Goal: Transaction & Acquisition: Purchase product/service

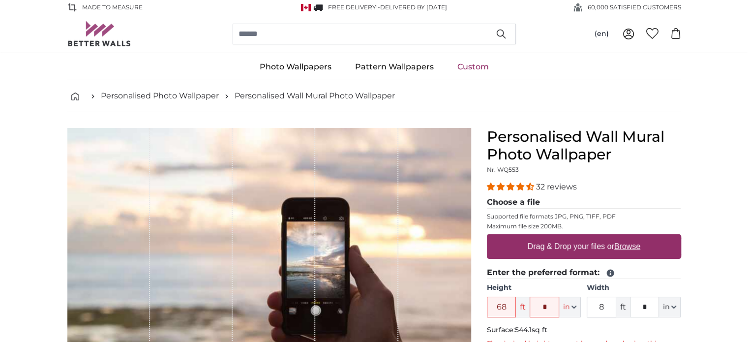
type input "6"
type input "8"
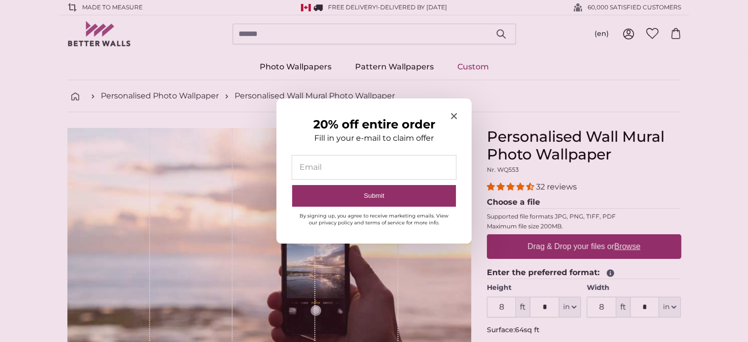
click at [457, 115] on div "20% off entire order Fill in your e-mail to claim offer Email Submit By signing…" at bounding box center [374, 171] width 195 height 146
click at [455, 120] on span "Close modal" at bounding box center [454, 116] width 6 height 9
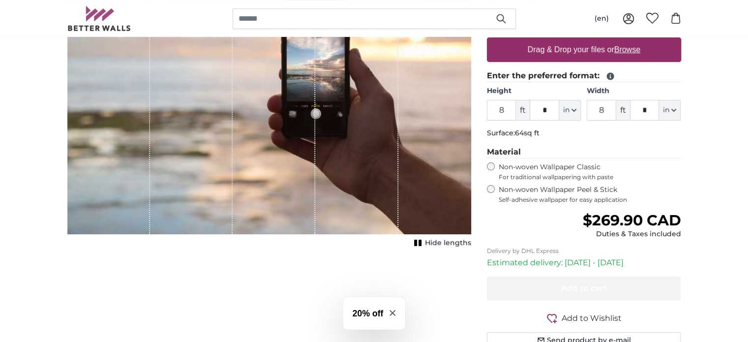
scroll to position [148, 0]
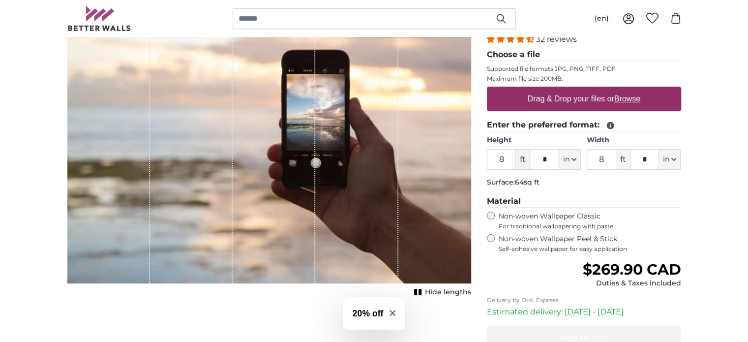
click at [631, 99] on u "Browse" at bounding box center [628, 98] width 26 height 8
click at [631, 90] on input "Drag & Drop your files or Browse" at bounding box center [584, 88] width 194 height 3
type input "**********"
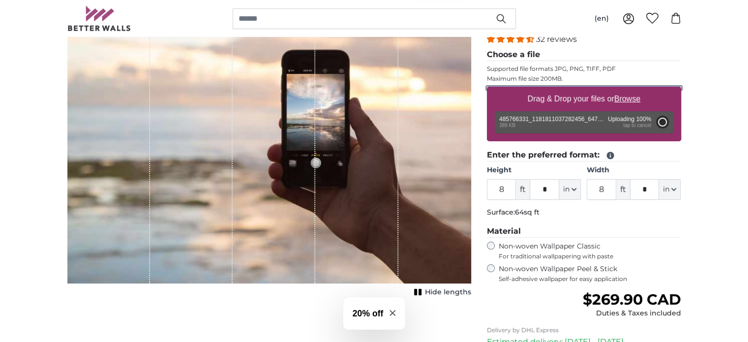
type input "2"
type input "****"
type input "2"
type input "****"
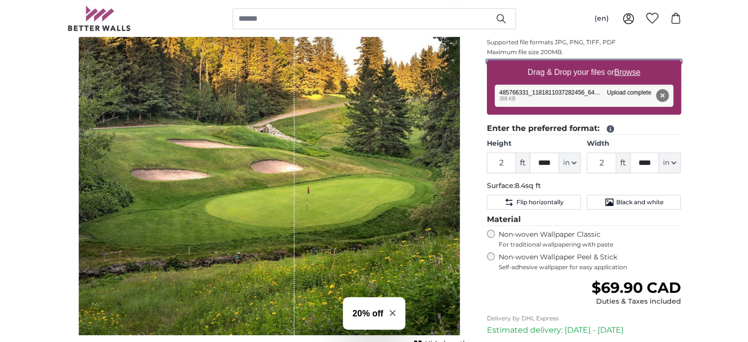
scroll to position [197, 0]
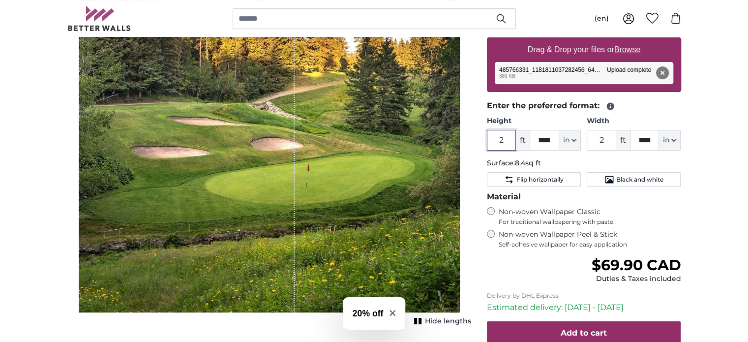
click at [506, 137] on input "2" at bounding box center [502, 140] width 30 height 21
click at [569, 178] on button "Flip horizontally" at bounding box center [534, 179] width 94 height 15
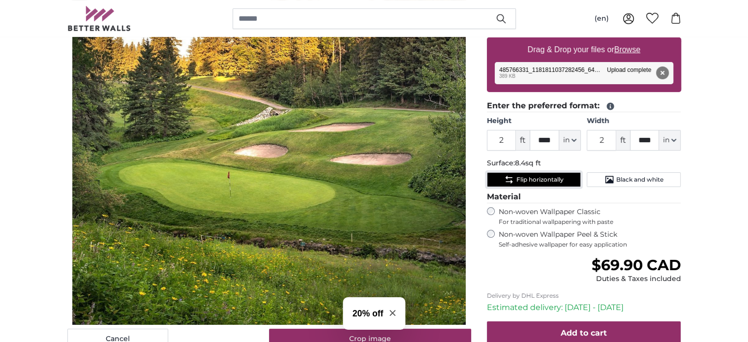
click at [569, 178] on button "Flip horizontally" at bounding box center [534, 179] width 94 height 15
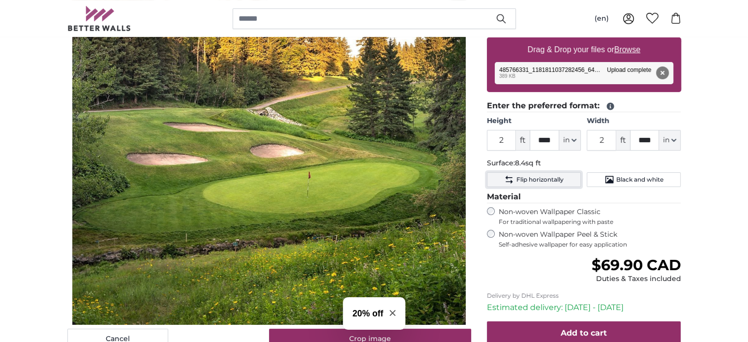
click at [569, 178] on button "Flip horizontally" at bounding box center [534, 179] width 94 height 15
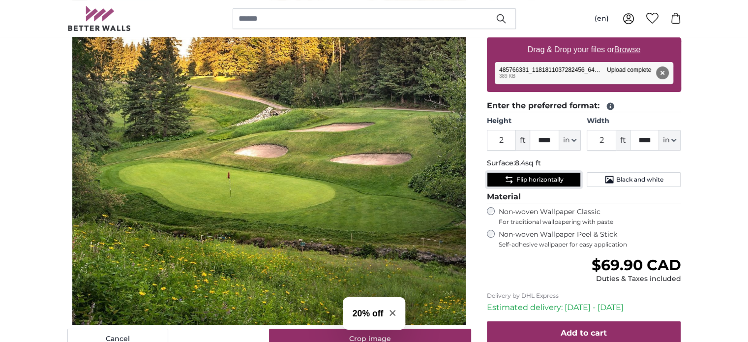
click at [569, 178] on button "Flip horizontally" at bounding box center [534, 179] width 94 height 15
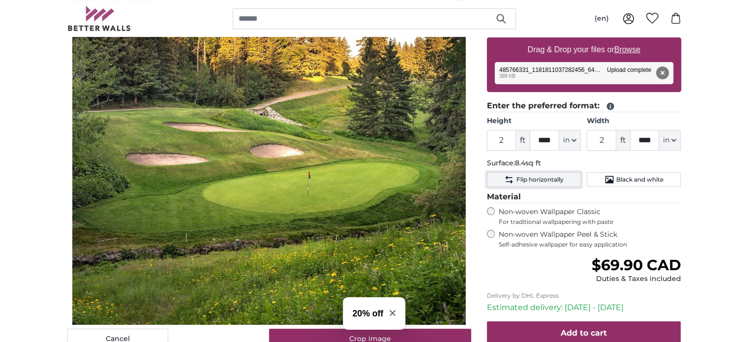
click at [569, 178] on button "Flip horizontally" at bounding box center [534, 179] width 94 height 15
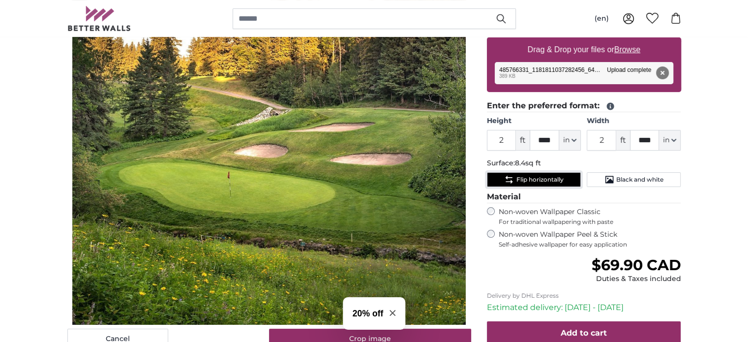
click at [569, 178] on button "Flip horizontally" at bounding box center [534, 179] width 94 height 15
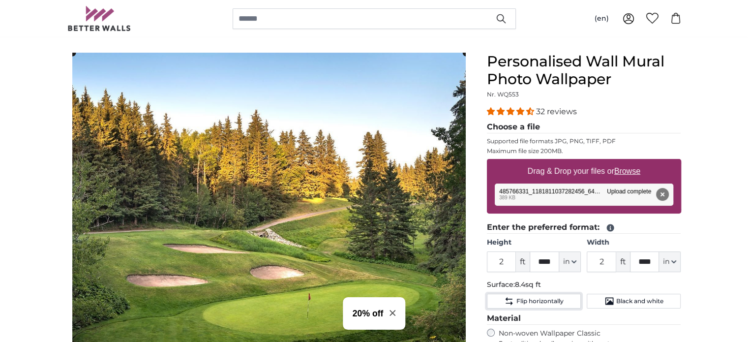
scroll to position [98, 0]
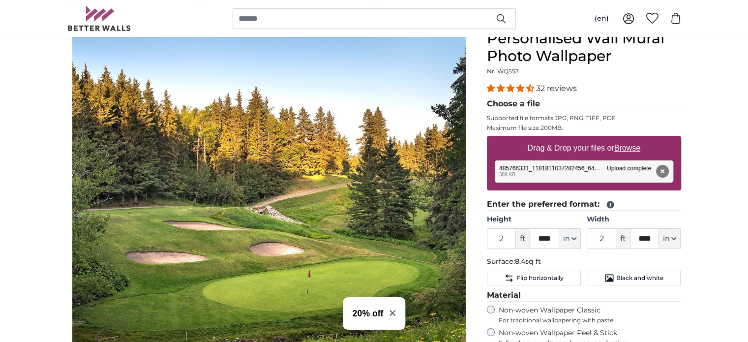
click at [516, 238] on span "ft" at bounding box center [523, 238] width 14 height 21
click at [515, 238] on input "2" at bounding box center [502, 238] width 30 height 21
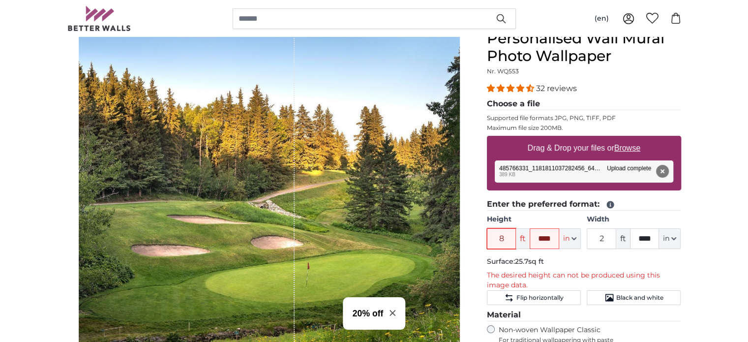
type input "8"
click at [555, 238] on input "****" at bounding box center [545, 238] width 30 height 21
type input "*"
click at [606, 233] on input "2" at bounding box center [602, 238] width 30 height 21
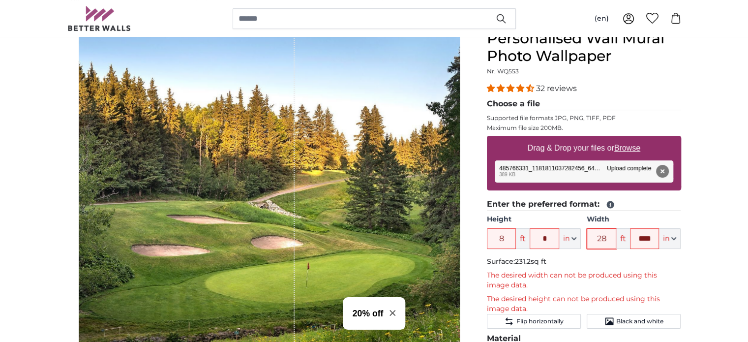
type input "2"
type input "8"
click at [648, 235] on input "****" at bounding box center [645, 238] width 30 height 21
type input "*"
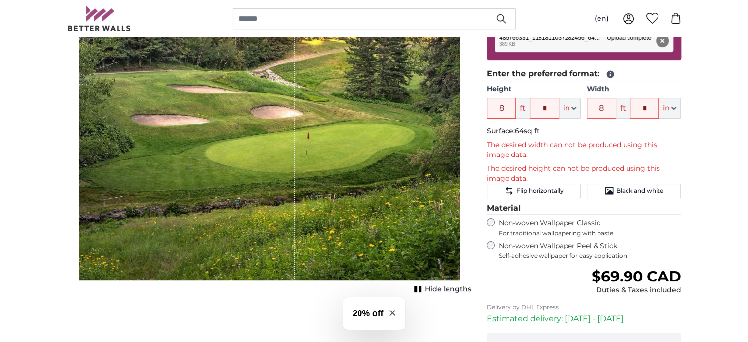
scroll to position [246, 0]
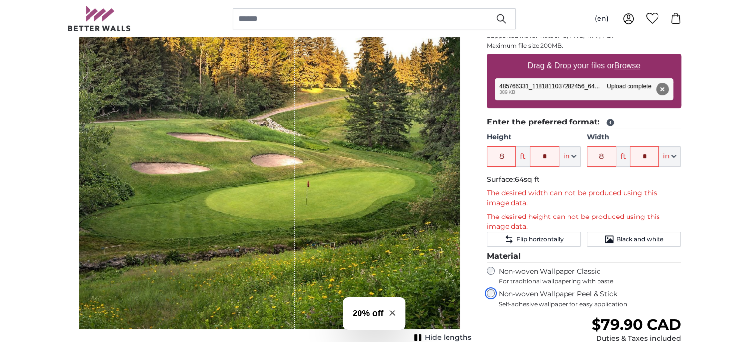
scroll to position [197, 0]
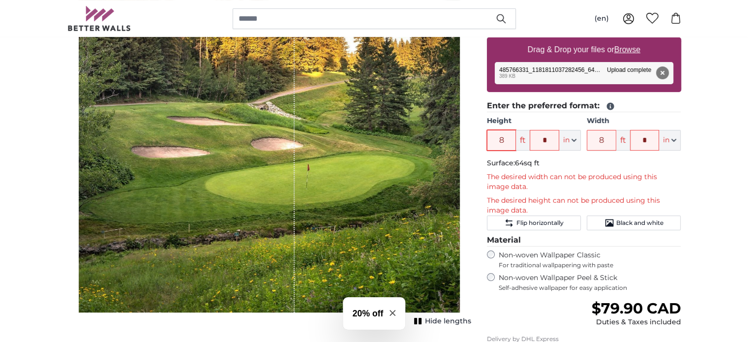
click at [505, 145] on input "8" at bounding box center [502, 140] width 30 height 21
type input "5"
click at [610, 140] on input "8" at bounding box center [602, 140] width 30 height 21
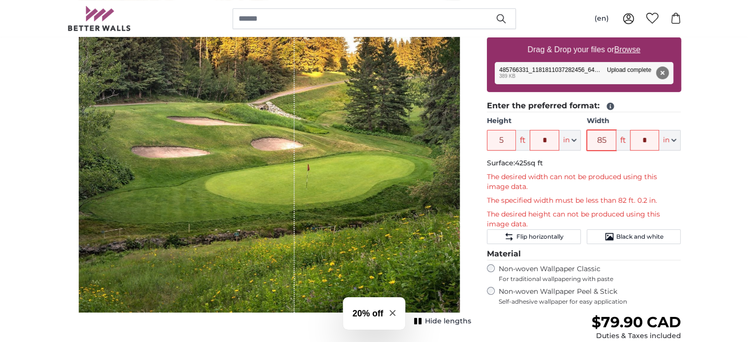
type input "8"
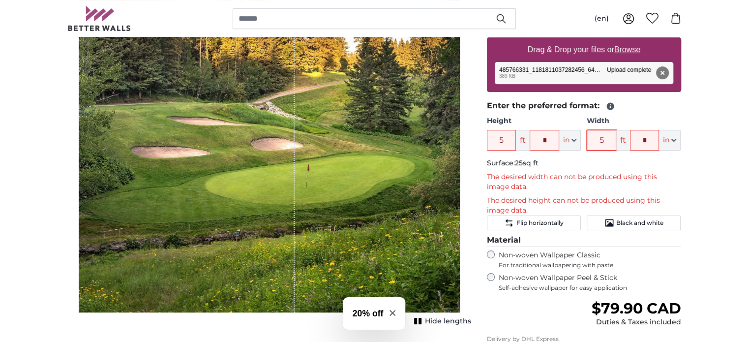
type input "5"
click at [624, 224] on span "Black and white" at bounding box center [639, 223] width 47 height 8
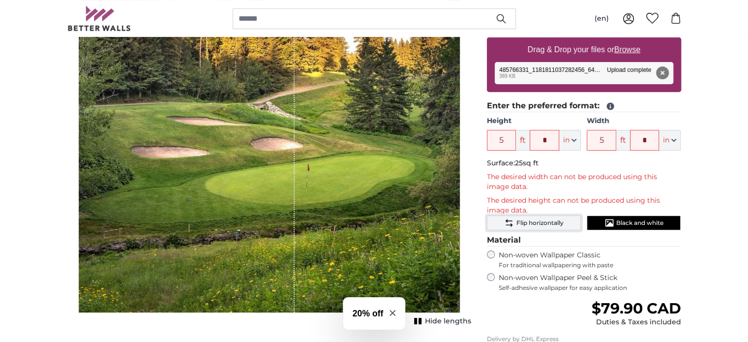
click at [565, 220] on button "Flip horizontally" at bounding box center [534, 222] width 94 height 15
click at [606, 224] on icon "Black and white" at bounding box center [610, 223] width 10 height 10
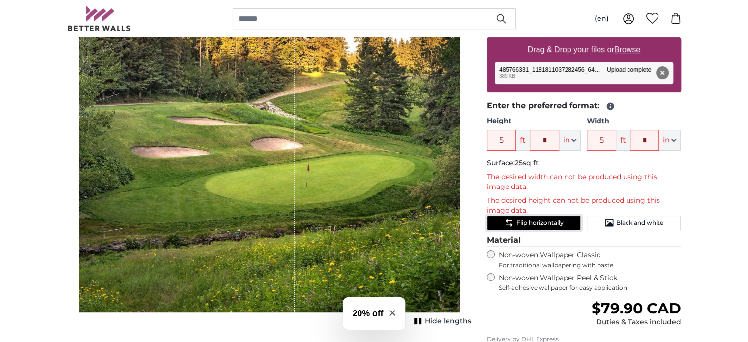
click at [563, 221] on button "Flip horizontally" at bounding box center [534, 222] width 94 height 15
click at [659, 68] on button "Remove" at bounding box center [662, 72] width 13 height 13
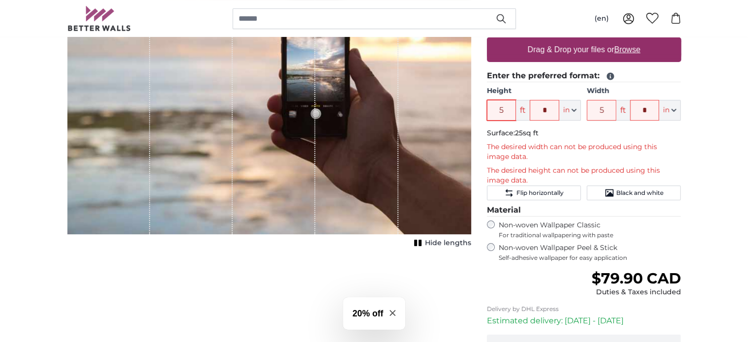
click at [504, 108] on input "5" at bounding box center [502, 110] width 30 height 21
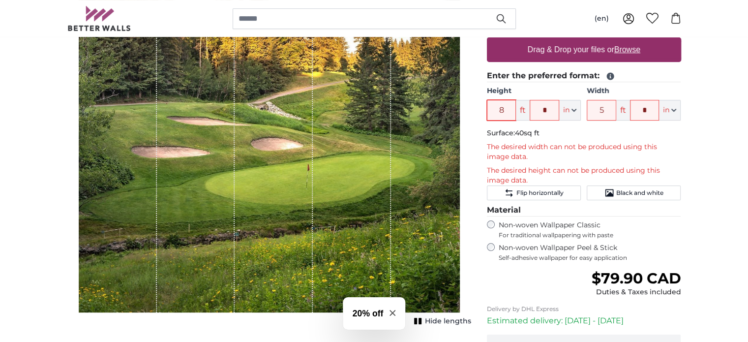
type input "8"
click at [602, 112] on input "5" at bounding box center [602, 110] width 30 height 21
type input "8"
click at [606, 114] on input "8" at bounding box center [602, 110] width 30 height 21
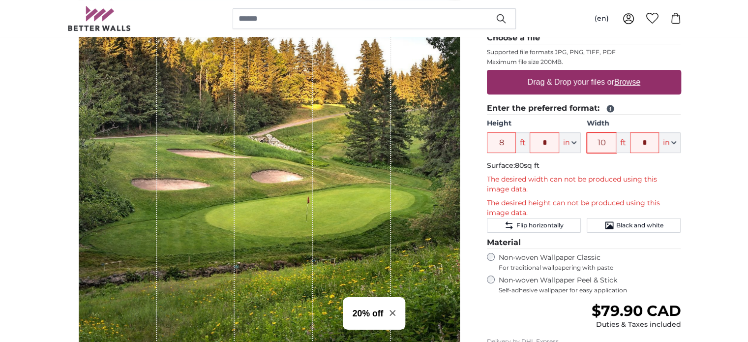
scroll to position [148, 0]
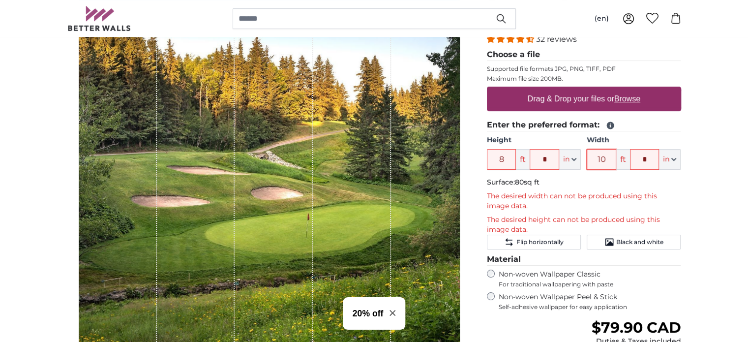
type input "1"
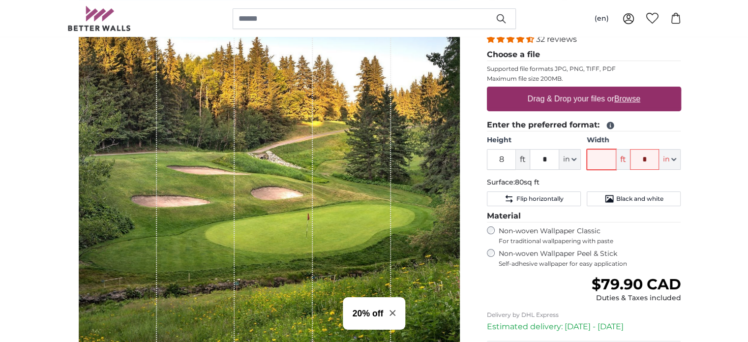
type input "1"
type input "2"
click at [507, 159] on input "8" at bounding box center [502, 159] width 30 height 21
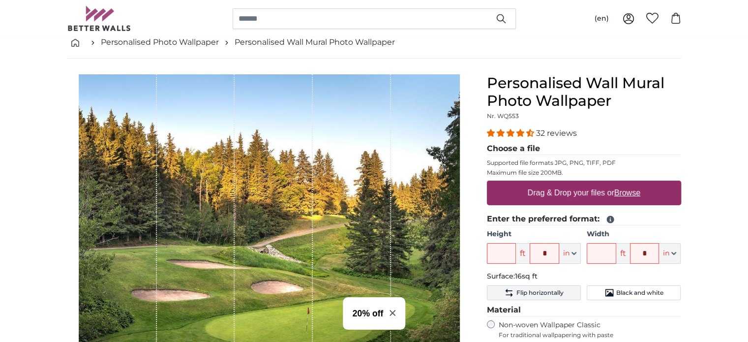
scroll to position [0, 0]
